Goal: Find specific page/section: Find specific page/section

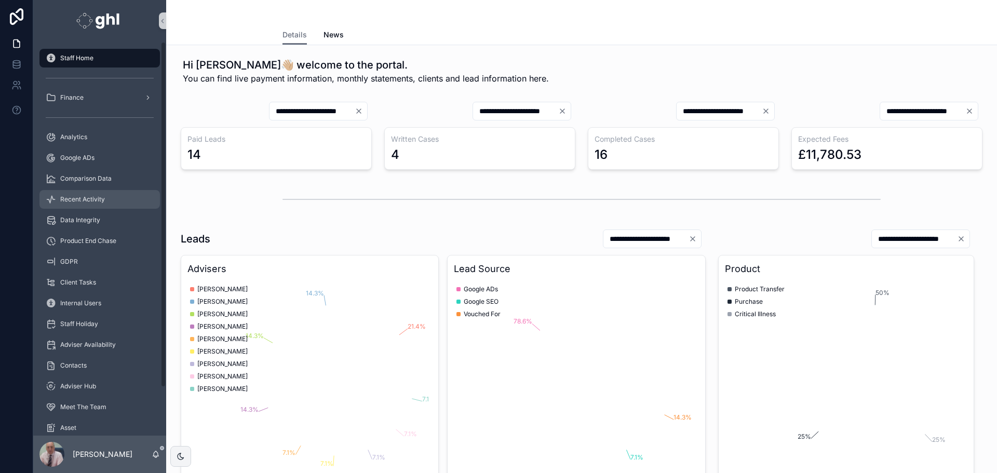
drag, startPoint x: 81, startPoint y: 198, endPoint x: 90, endPoint y: 198, distance: 8.3
click at [81, 198] on span "Recent Activity" at bounding box center [82, 199] width 45 height 8
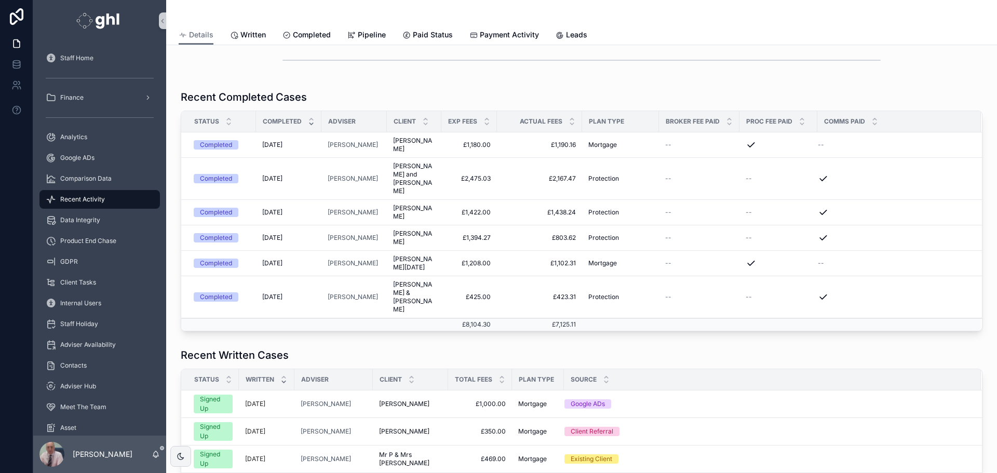
scroll to position [249, 0]
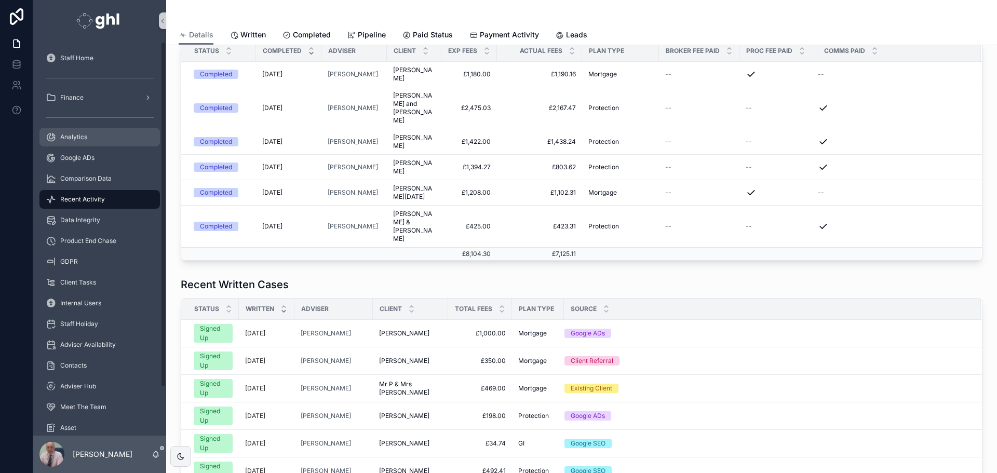
drag, startPoint x: 71, startPoint y: 134, endPoint x: 78, endPoint y: 146, distance: 13.7
click at [71, 134] on span "Analytics" at bounding box center [73, 137] width 27 height 8
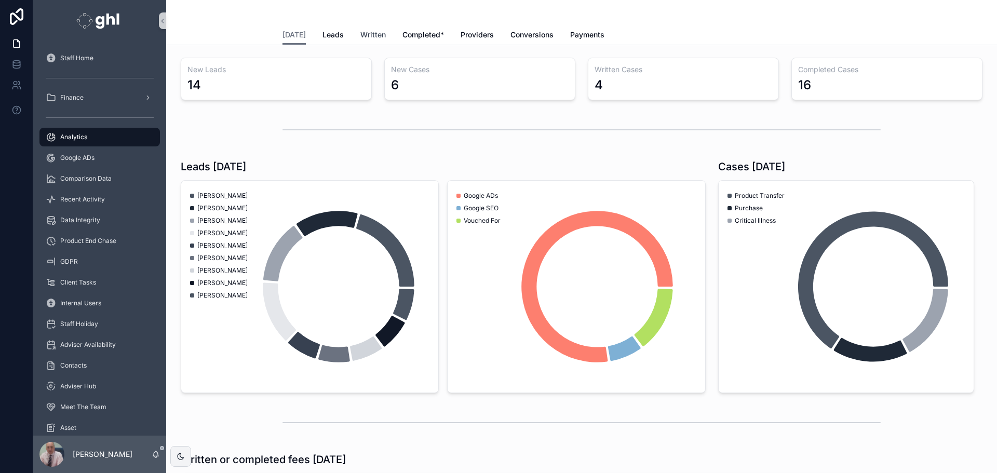
drag, startPoint x: 368, startPoint y: 35, endPoint x: 367, endPoint y: 41, distance: 5.8
click at [367, 35] on span "Written" at bounding box center [372, 35] width 25 height 10
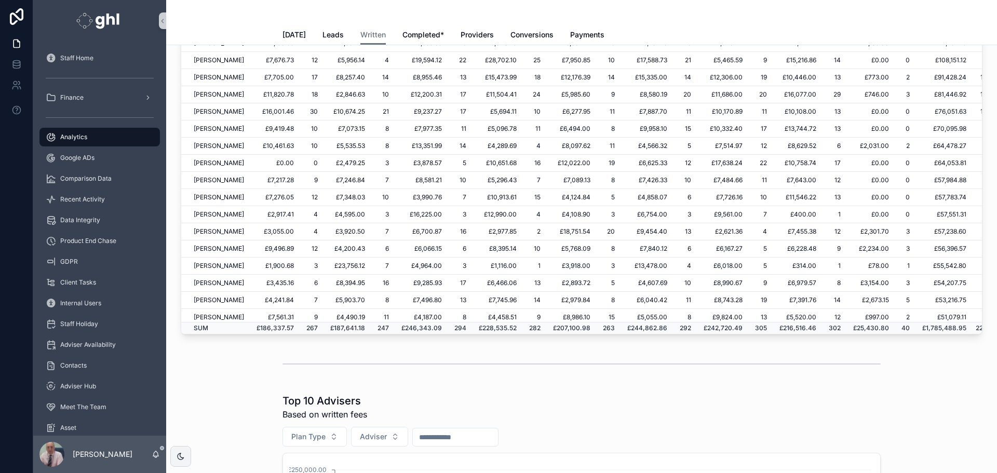
scroll to position [173, 0]
